Goal: Information Seeking & Learning: Learn about a topic

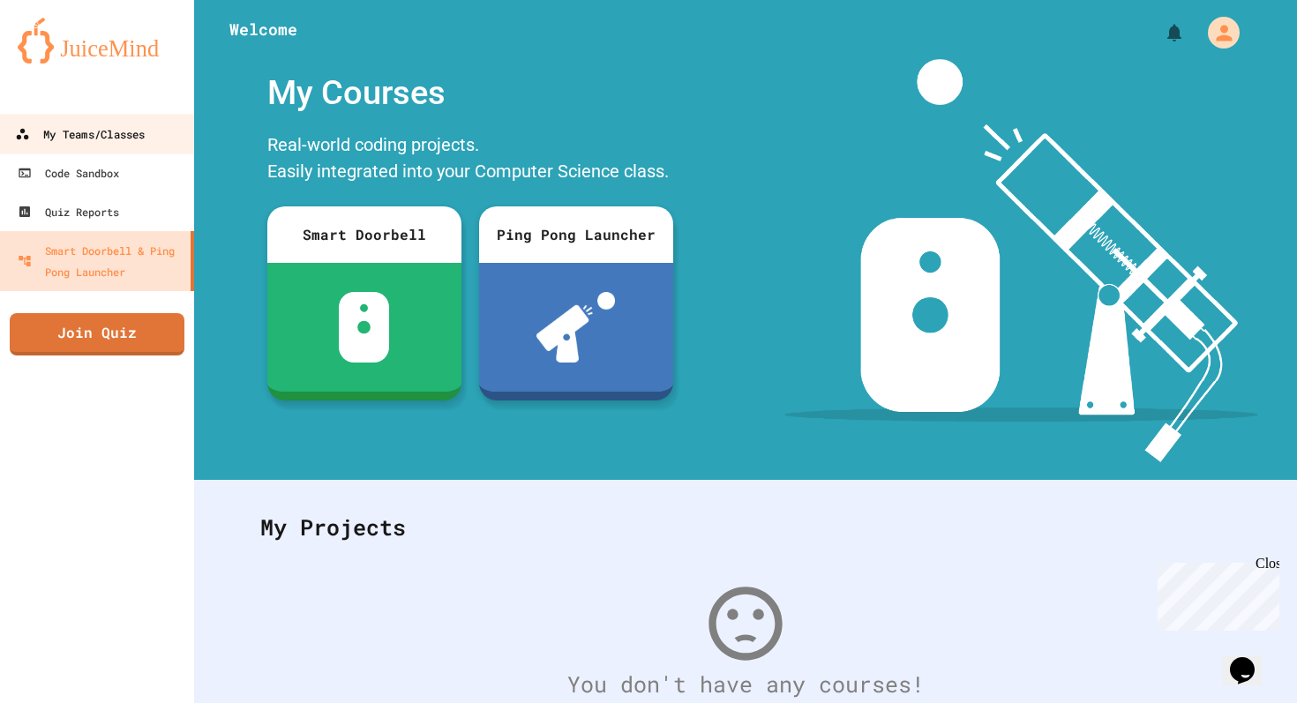
click at [124, 126] on div "My Teams/Classes" at bounding box center [80, 135] width 130 height 22
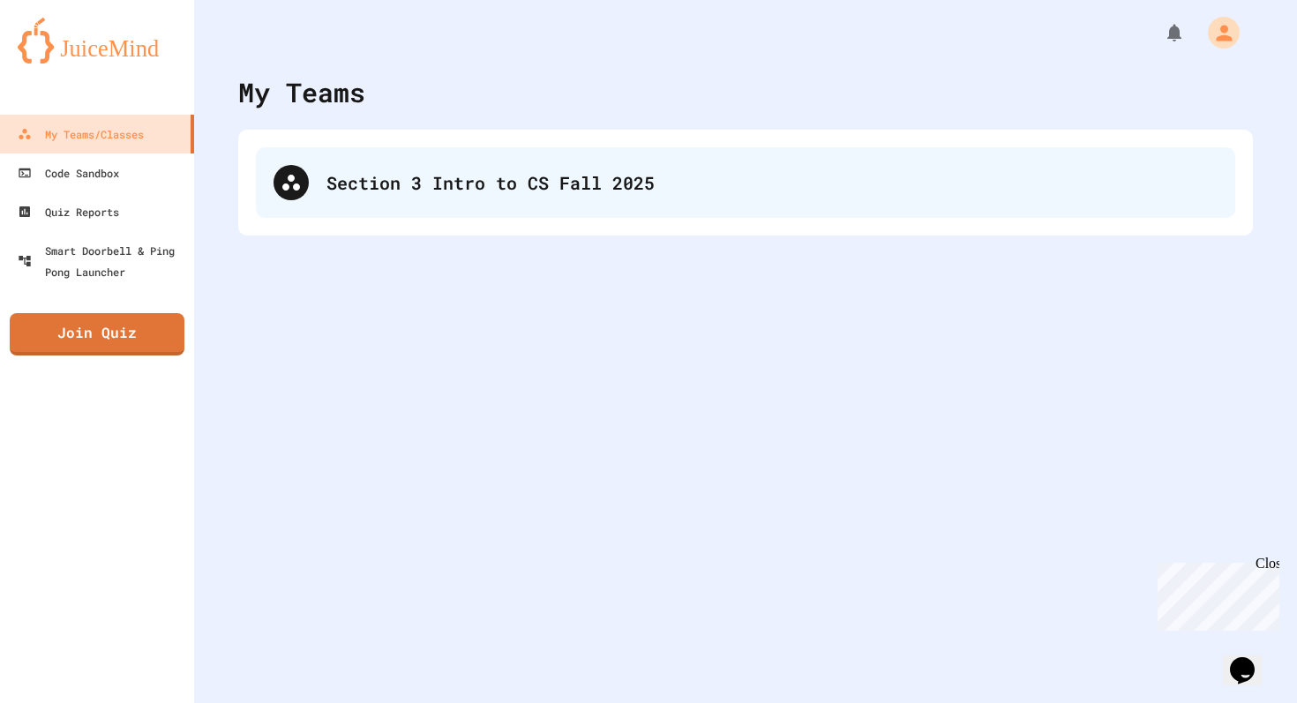
click at [383, 181] on div "Section 3 Intro to CS Fall 2025" at bounding box center [772, 182] width 891 height 26
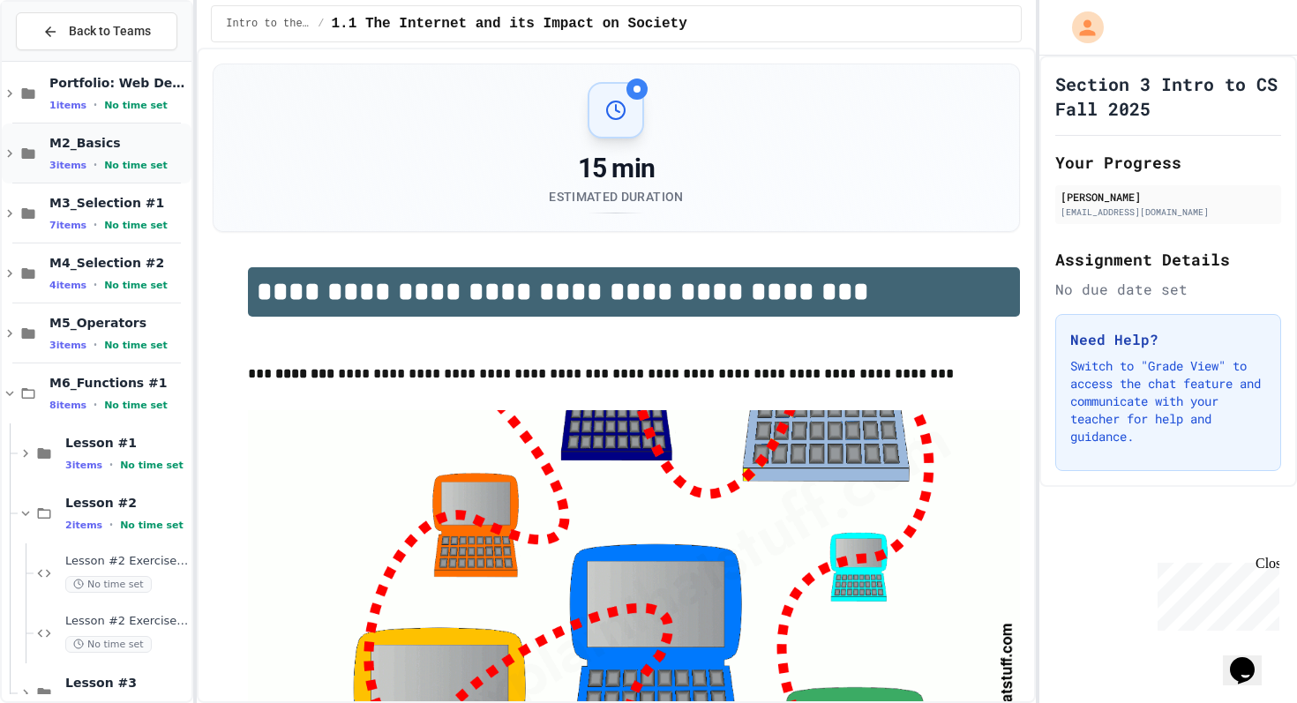
scroll to position [236, 0]
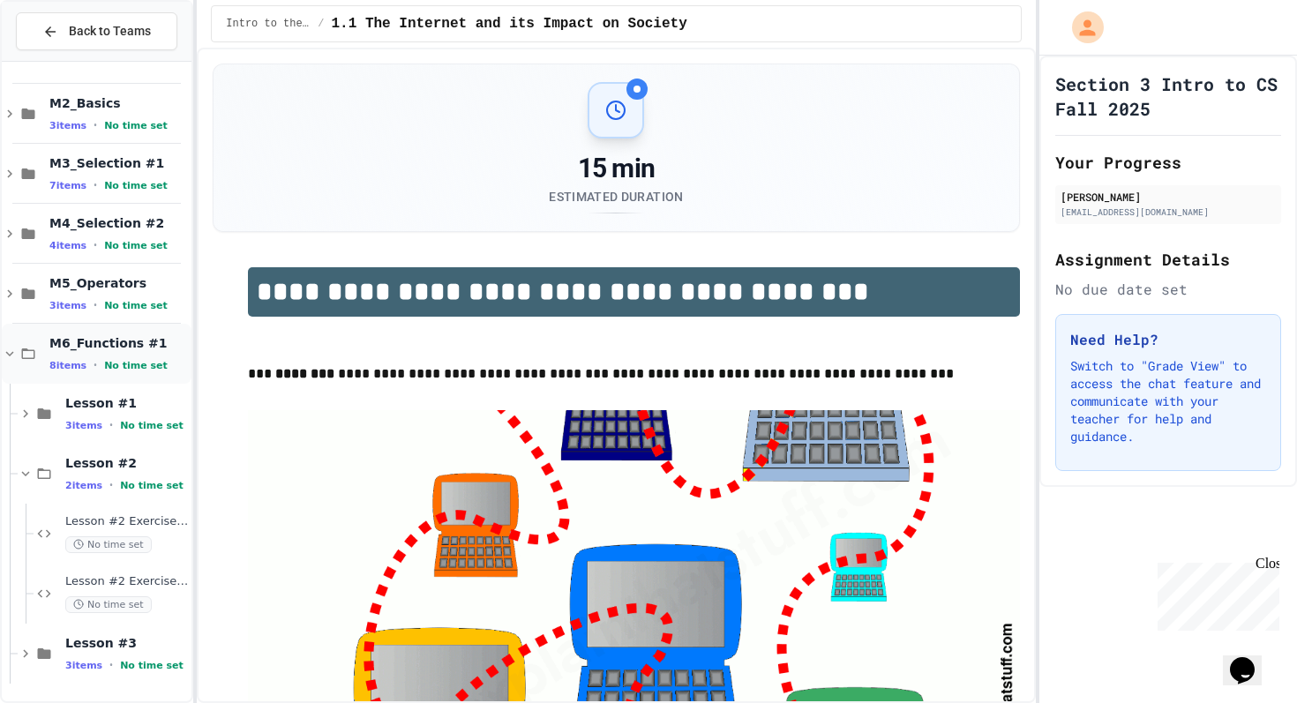
click at [94, 372] on div "M6_Functions #1 8 items • No time set" at bounding box center [97, 354] width 190 height 60
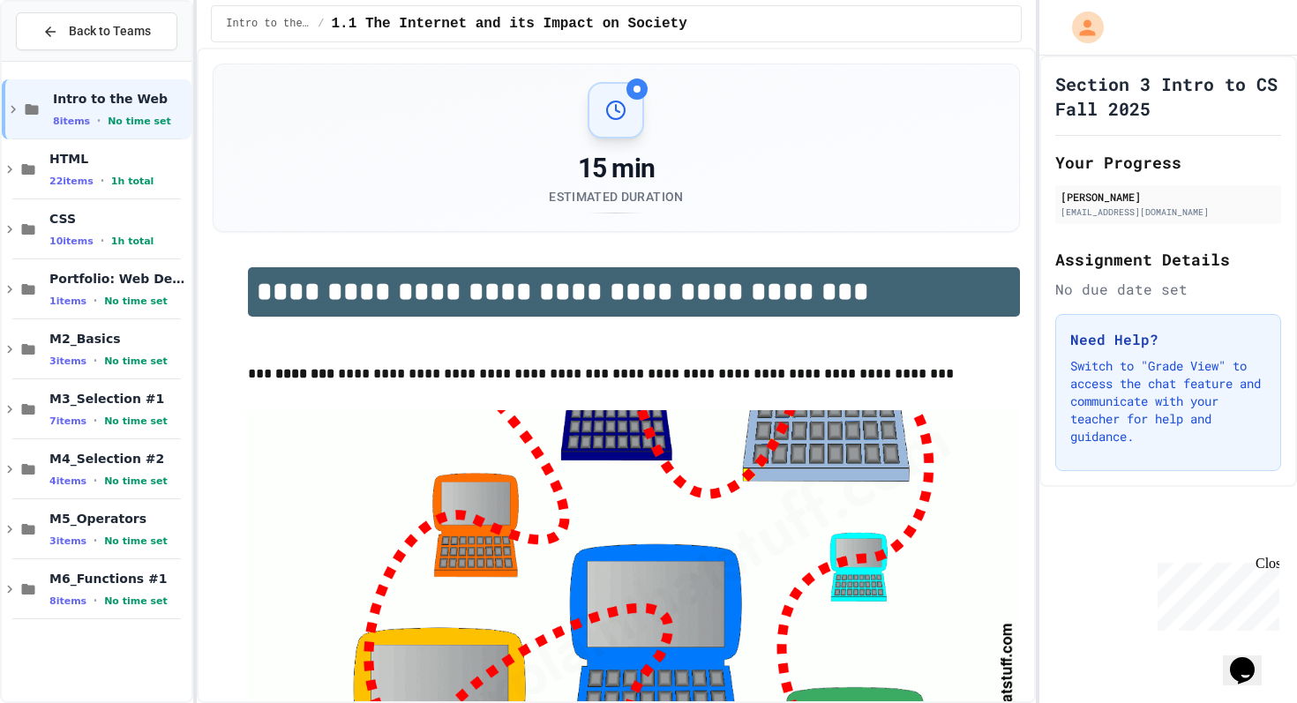
scroll to position [0, 0]
click at [59, 603] on span "8 items" at bounding box center [67, 601] width 37 height 11
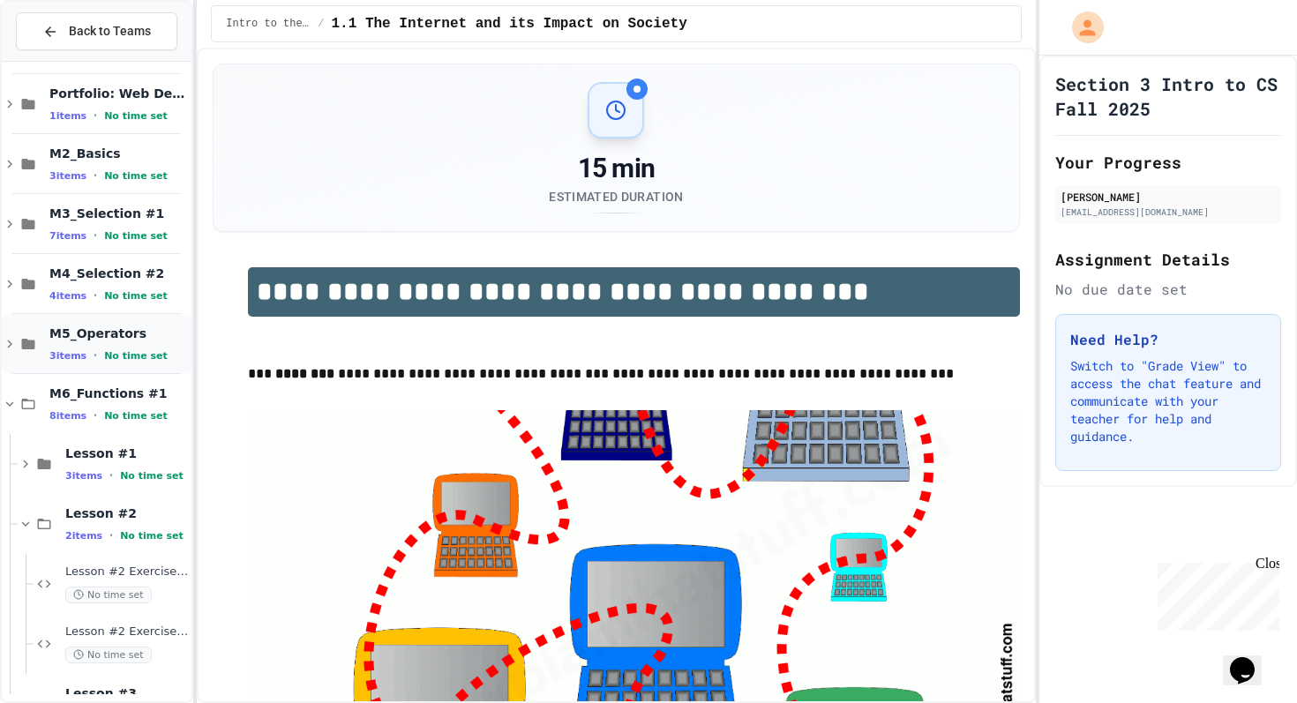
scroll to position [236, 0]
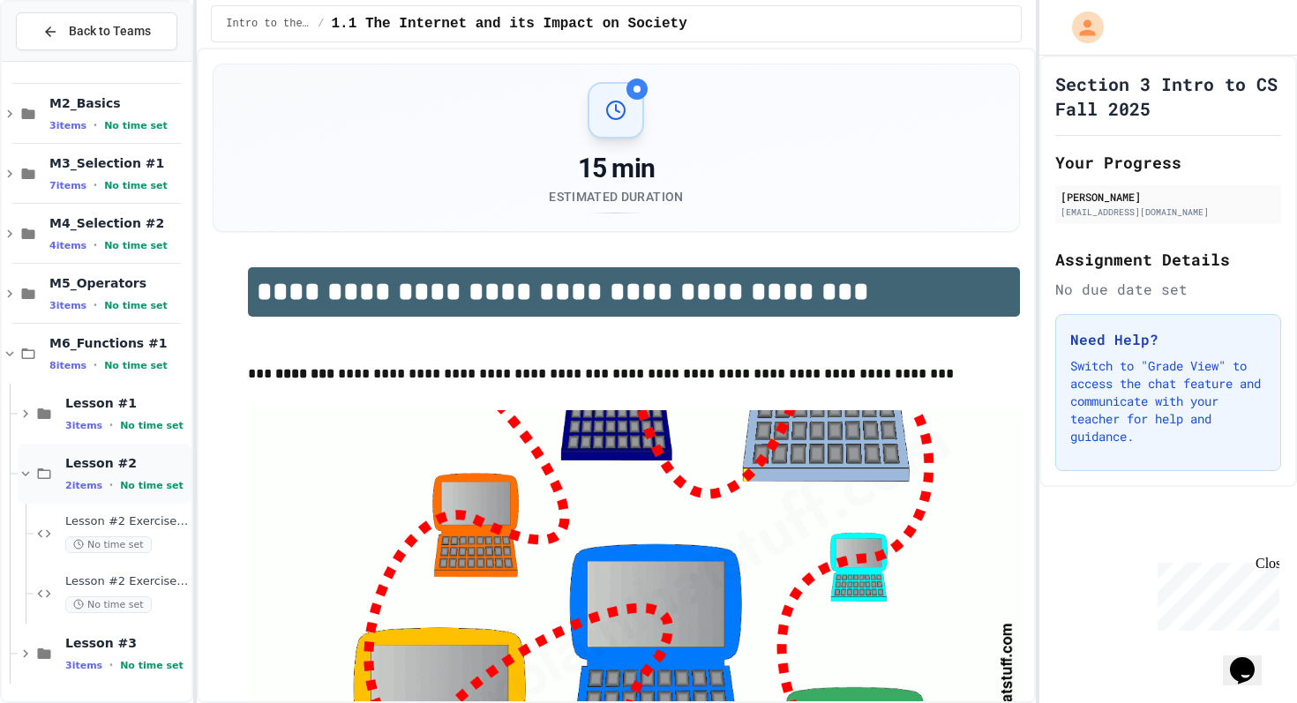
click at [97, 477] on div "Lesson #2 2 items • No time set" at bounding box center [126, 473] width 123 height 37
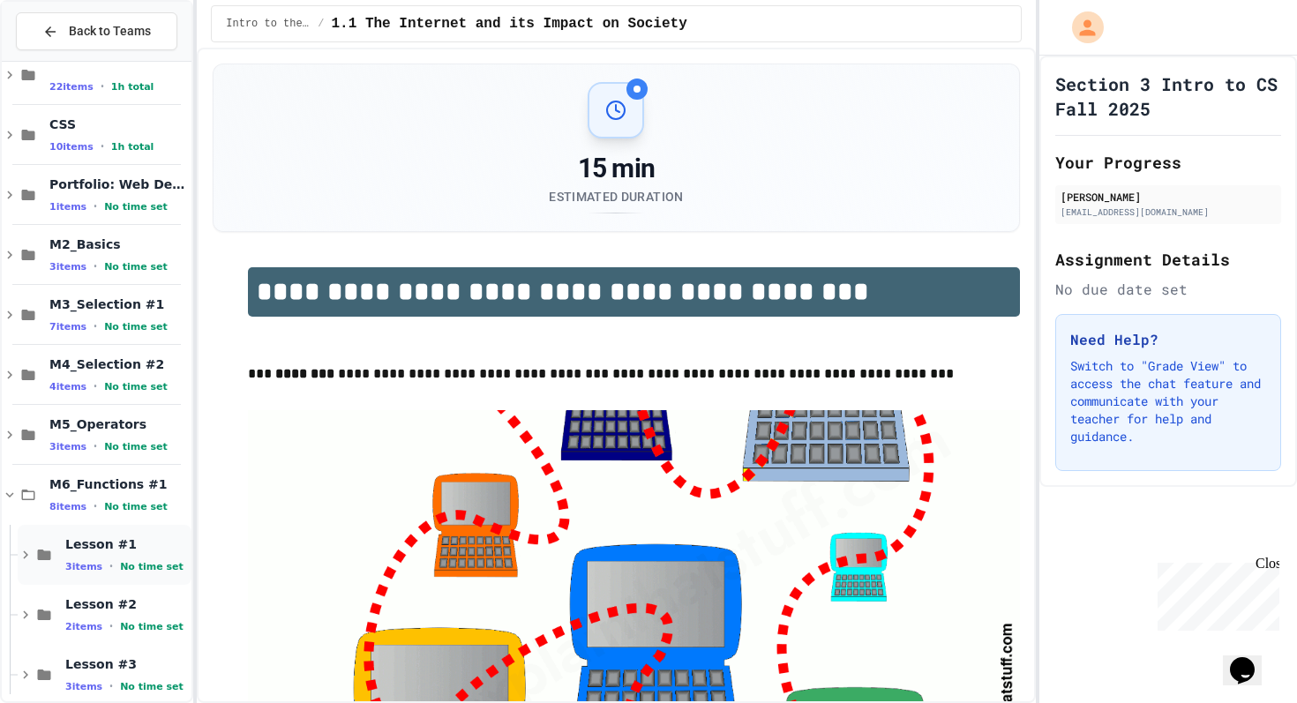
scroll to position [116, 0]
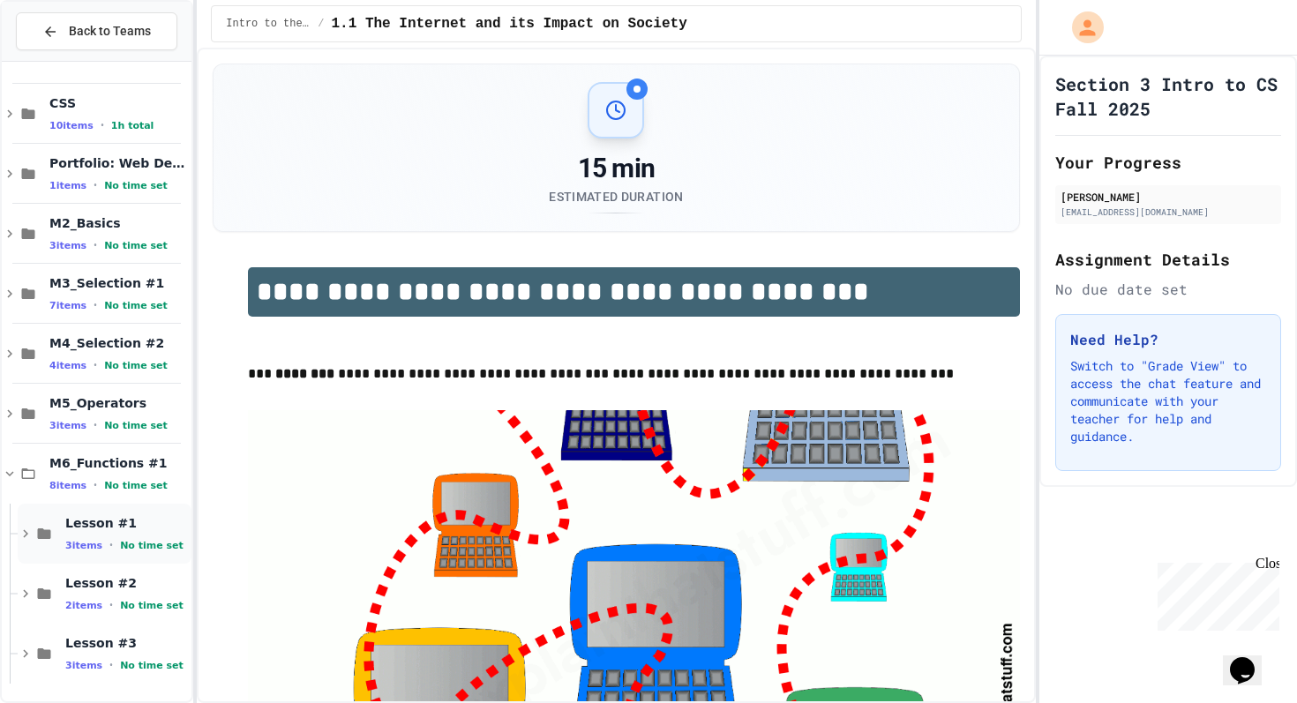
click at [125, 538] on div "3 items • No time set" at bounding box center [126, 545] width 123 height 14
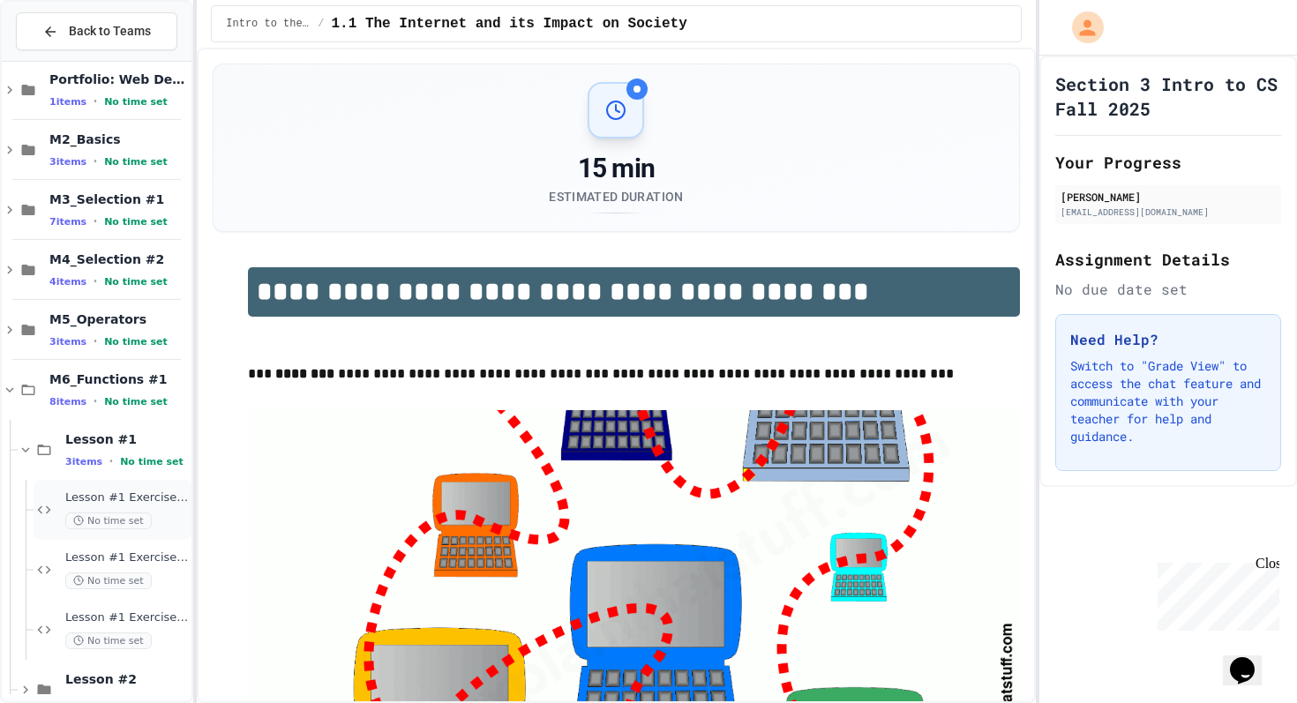
scroll to position [268, 0]
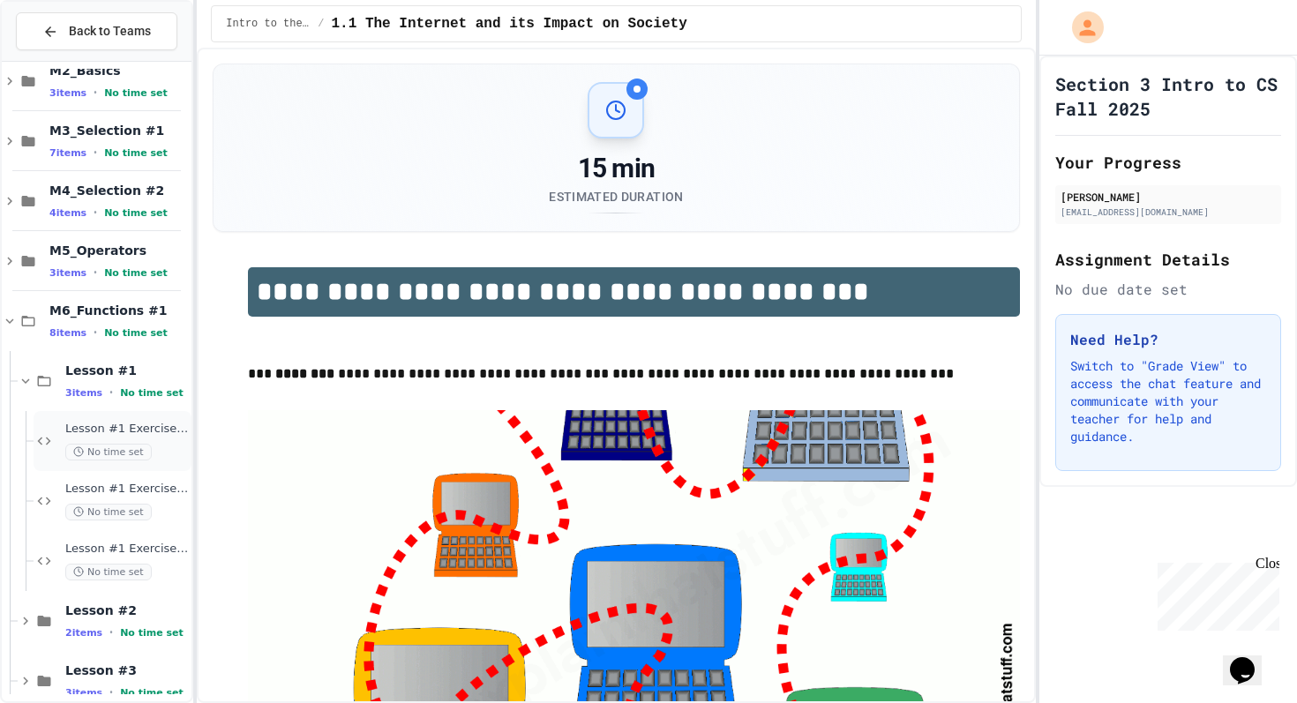
click at [147, 447] on span "No time set" at bounding box center [108, 452] width 86 height 17
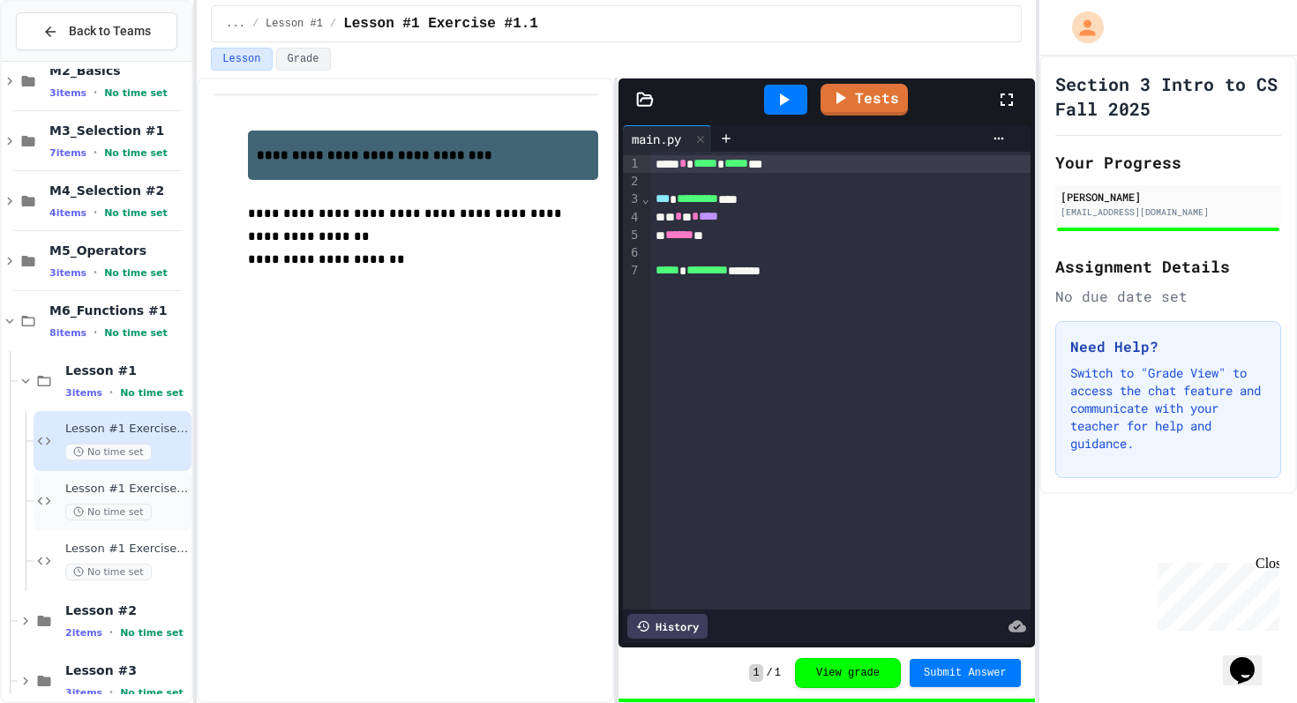
click at [123, 493] on span "Lesson #1 Exercise #1.2" at bounding box center [126, 489] width 123 height 15
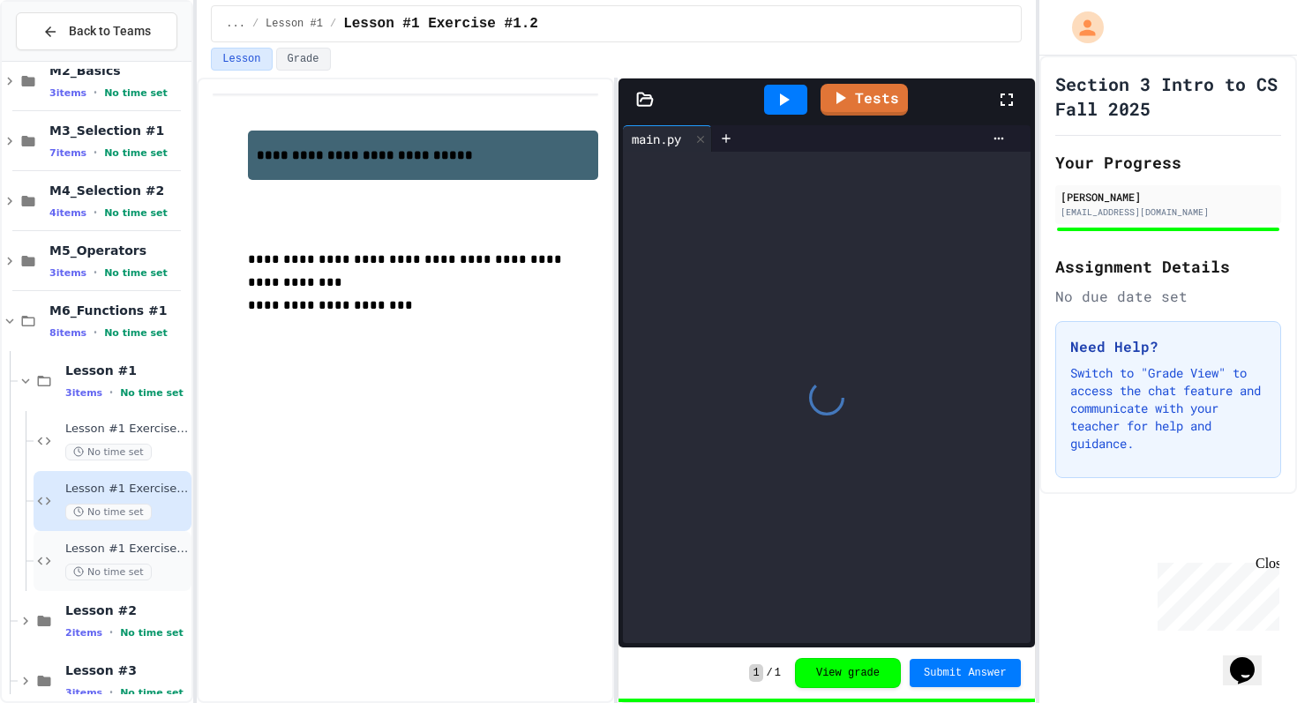
scroll to position [296, 0]
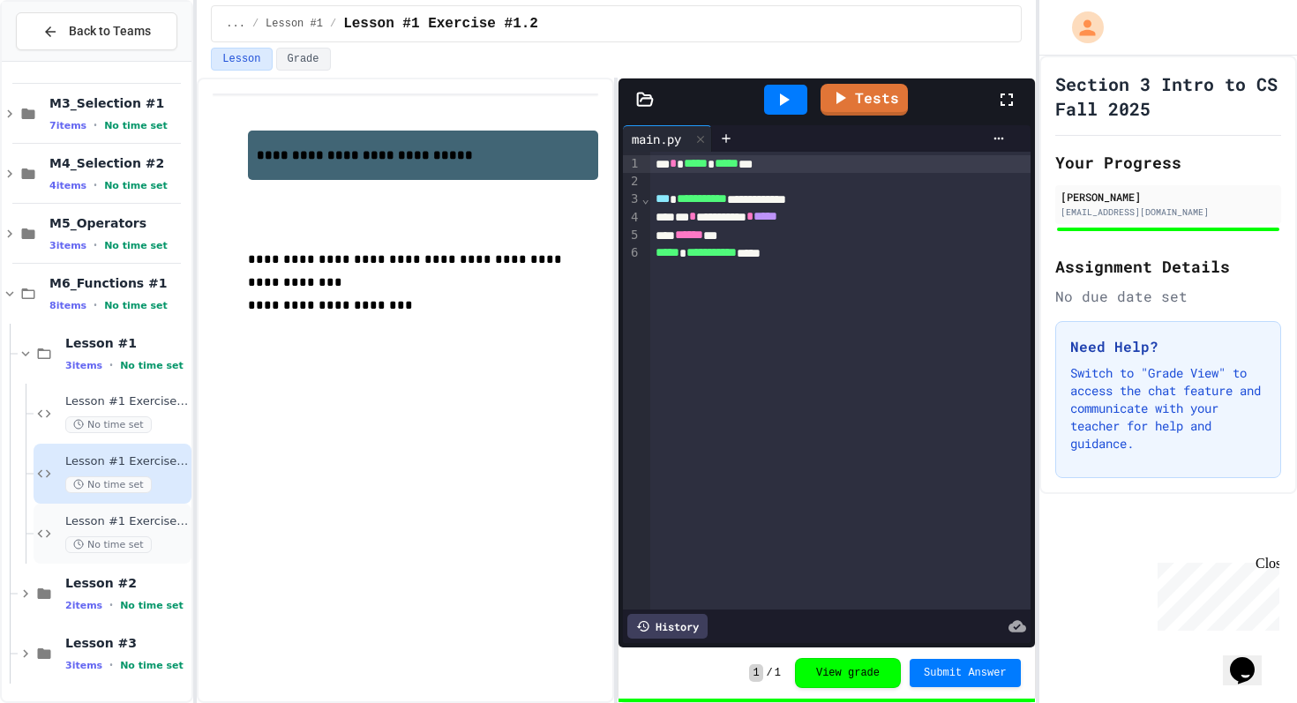
click at [138, 518] on span "Lesson #1 Exercise #1.3" at bounding box center [126, 522] width 123 height 15
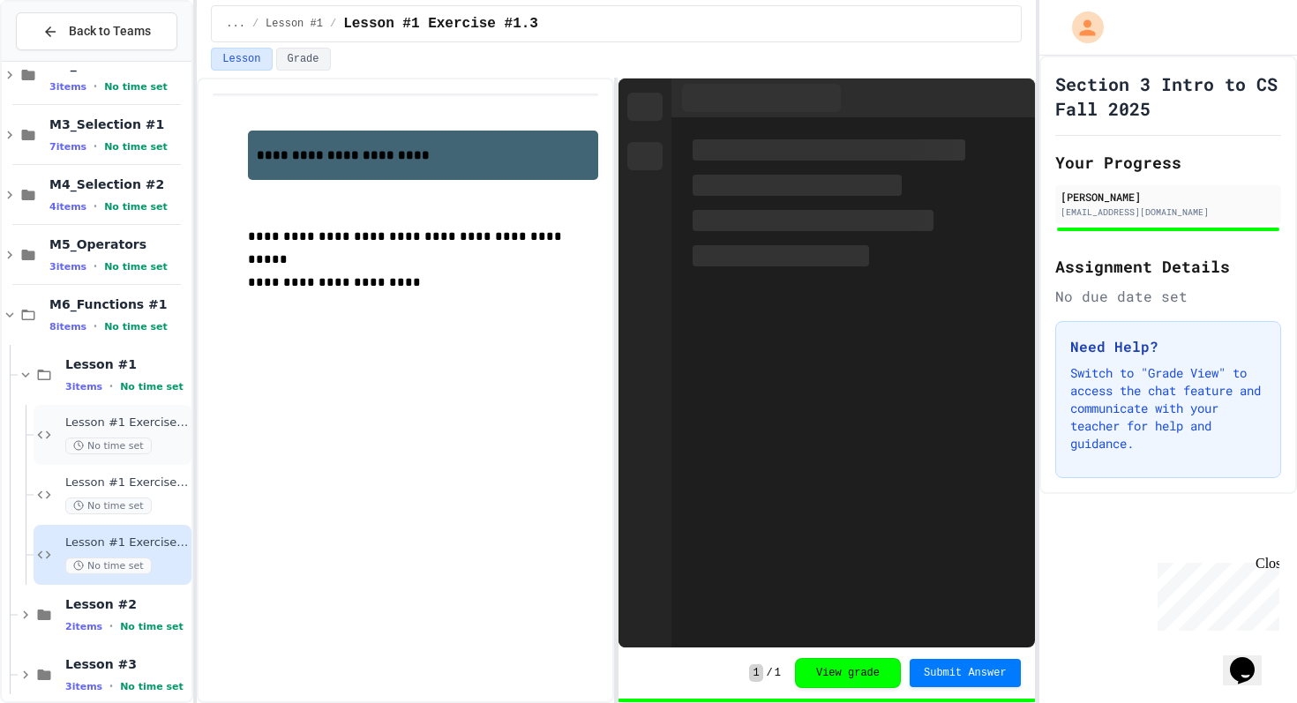
scroll to position [296, 0]
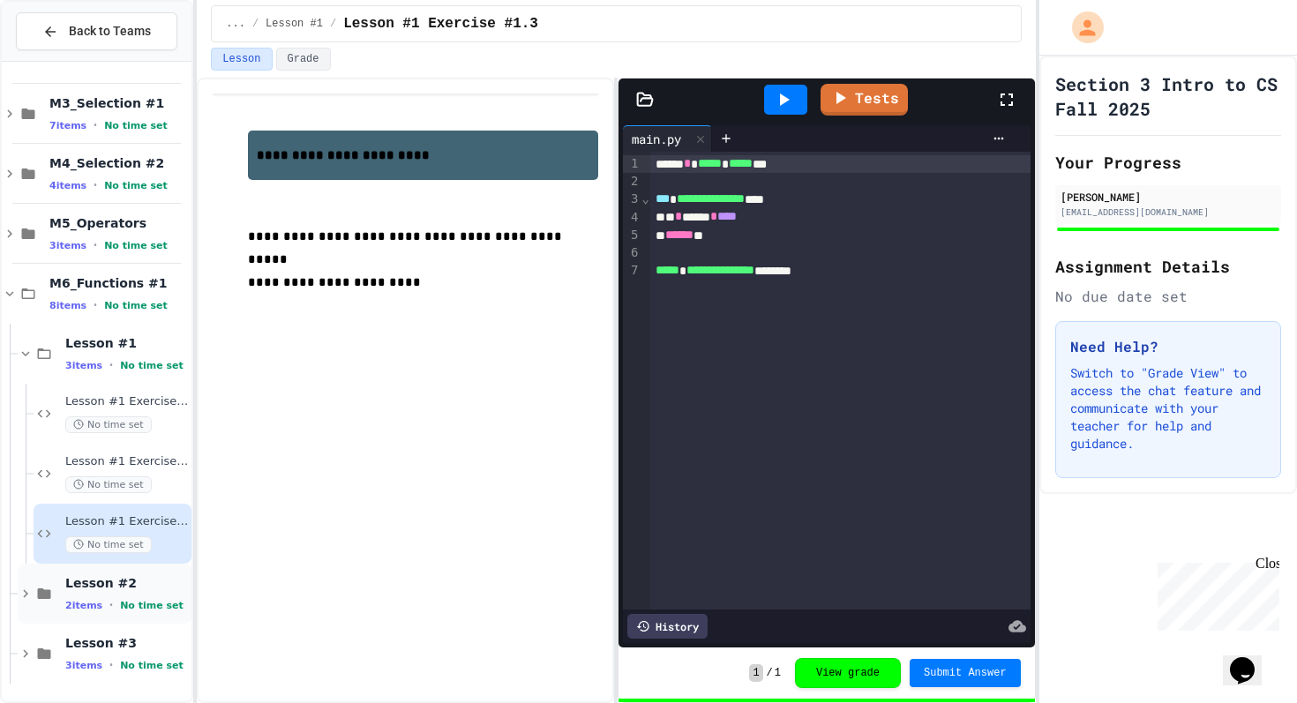
click at [96, 602] on span "2 items" at bounding box center [83, 605] width 37 height 11
click at [123, 354] on div "Lesson #1 3 items • No time set" at bounding box center [126, 353] width 123 height 37
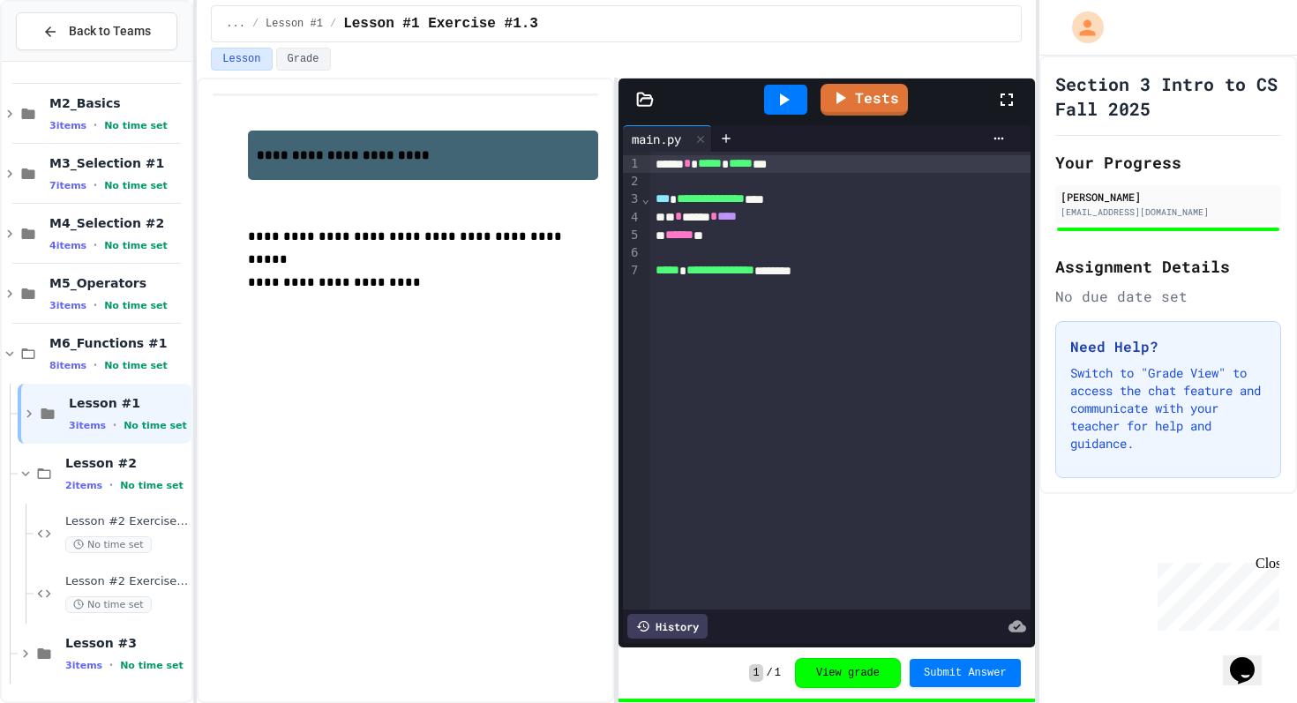
scroll to position [214, 0]
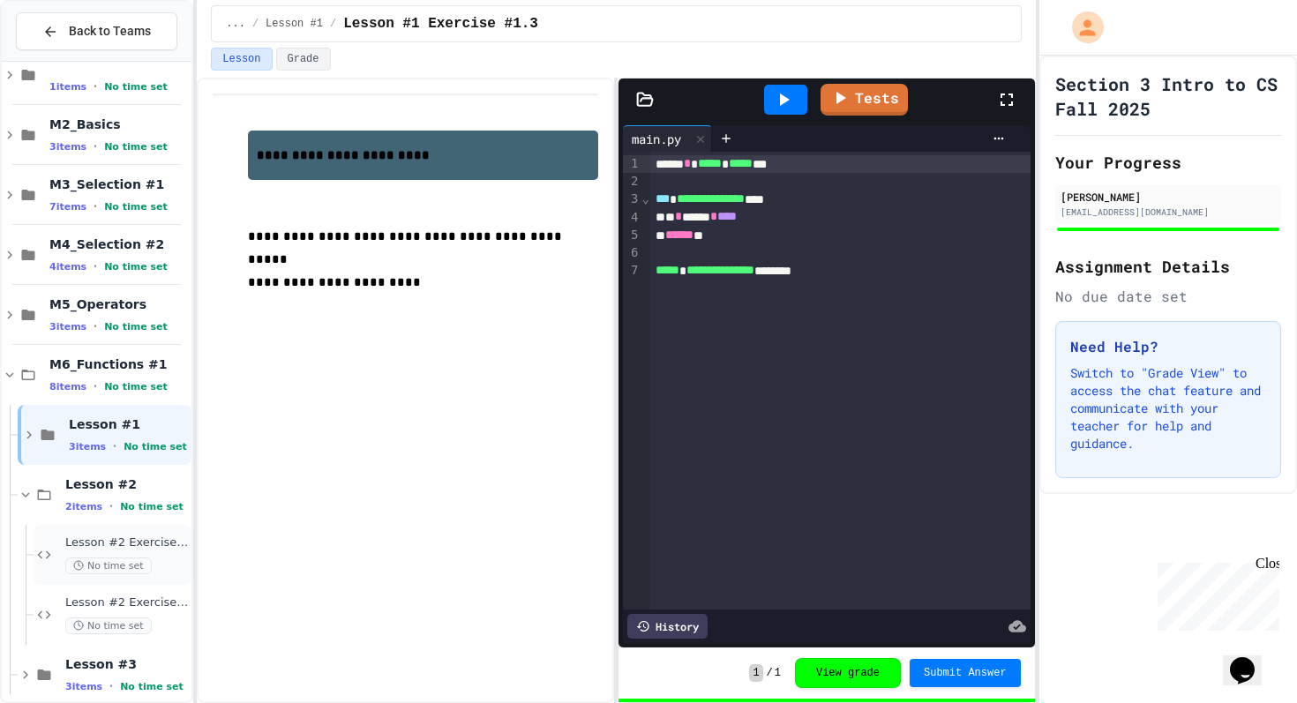
click at [123, 545] on span "Lesson #2 Exercise #2.1" at bounding box center [126, 543] width 123 height 15
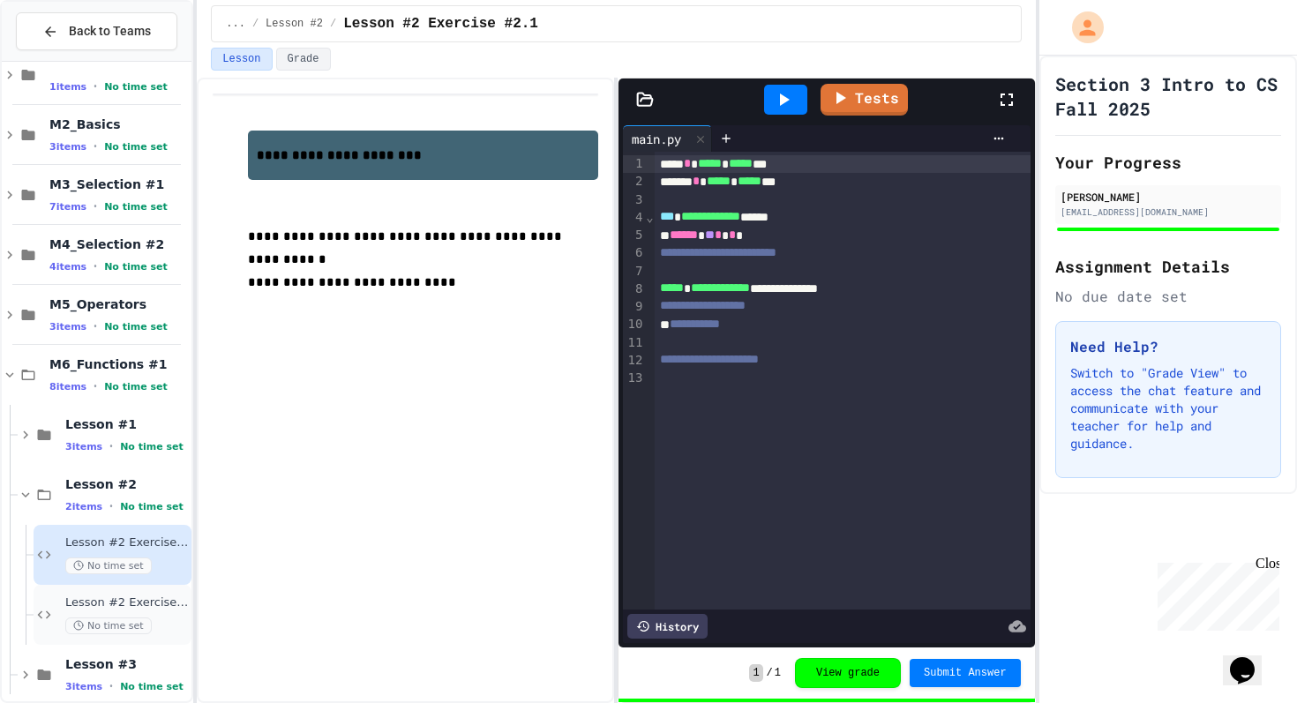
click at [82, 606] on span "Lesson #2 Exercise #2.2" at bounding box center [126, 603] width 123 height 15
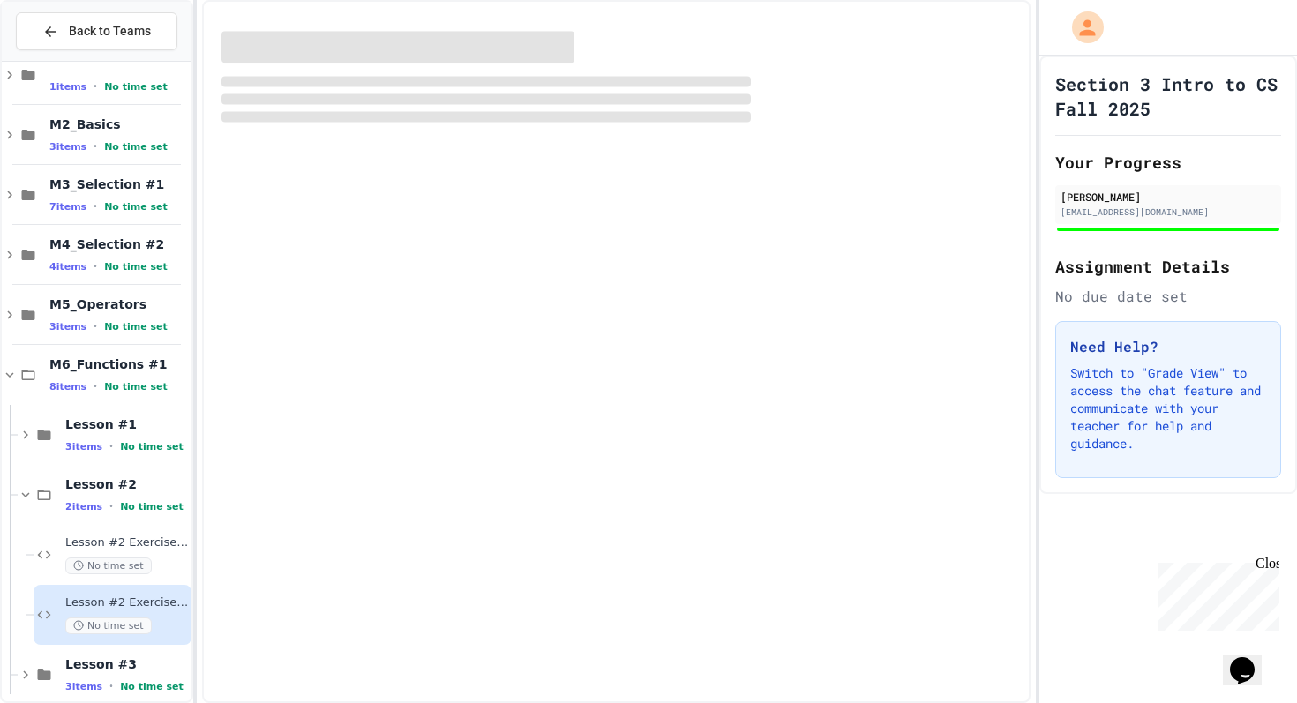
scroll to position [236, 0]
